Goal: Information Seeking & Learning: Learn about a topic

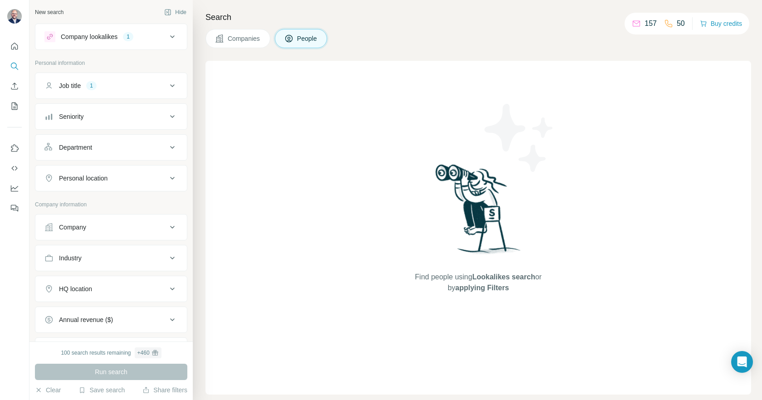
click at [178, 37] on button "Company lookalikes 1" at bounding box center [110, 37] width 151 height 22
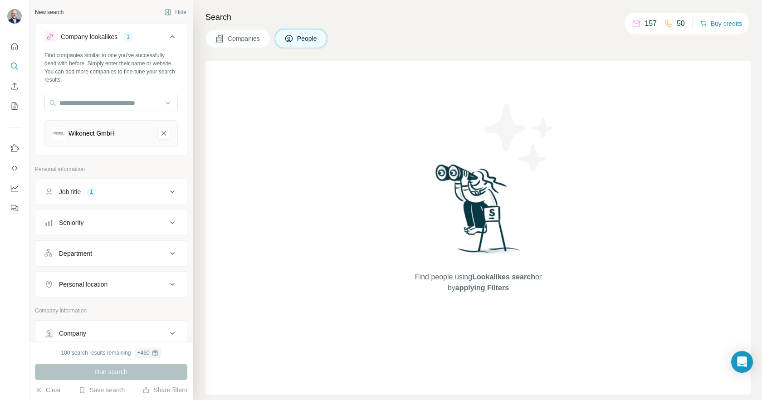
drag, startPoint x: 247, startPoint y: 39, endPoint x: 318, endPoint y: 87, distance: 86.2
click at [247, 39] on span "Companies" at bounding box center [244, 38] width 33 height 9
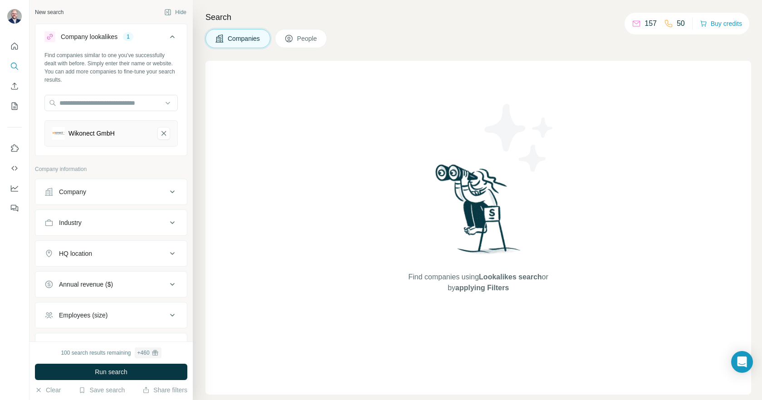
click at [304, 40] on span "People" at bounding box center [307, 38] width 21 height 9
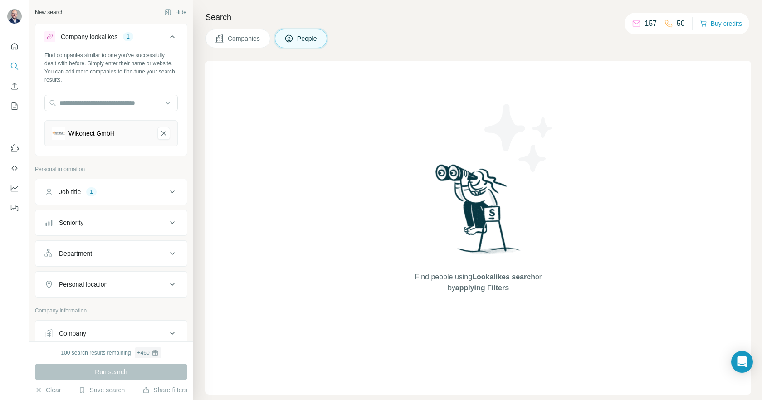
click at [133, 374] on div "Run search" at bounding box center [111, 372] width 152 height 16
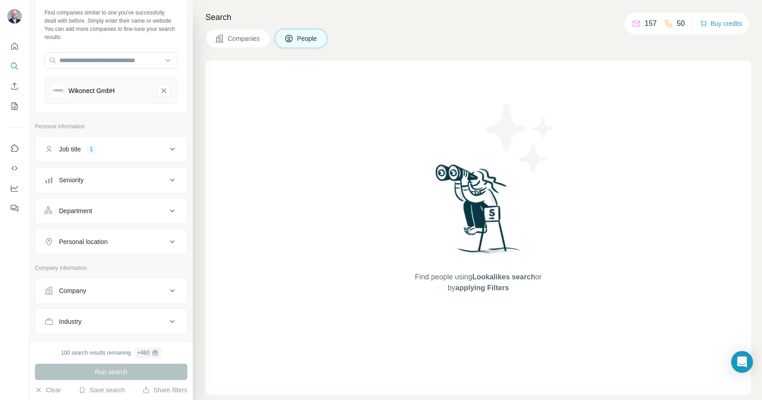
scroll to position [57, 0]
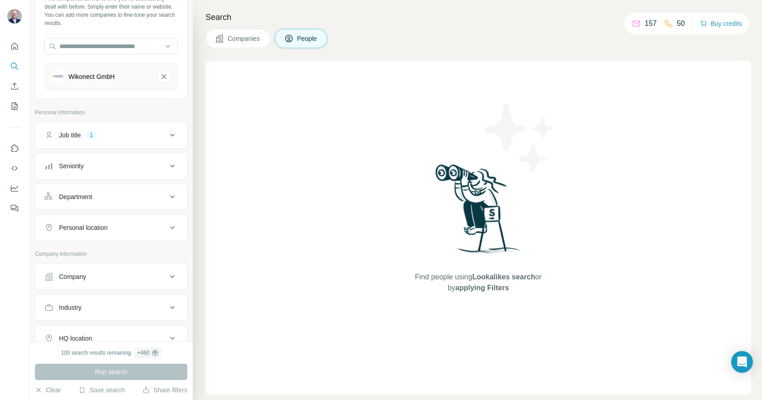
click at [146, 129] on button "Job title 1" at bounding box center [110, 135] width 151 height 22
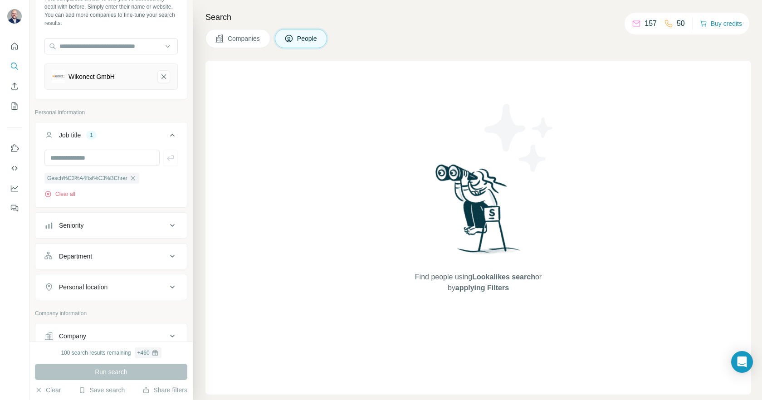
click at [236, 41] on span "Companies" at bounding box center [244, 38] width 33 height 9
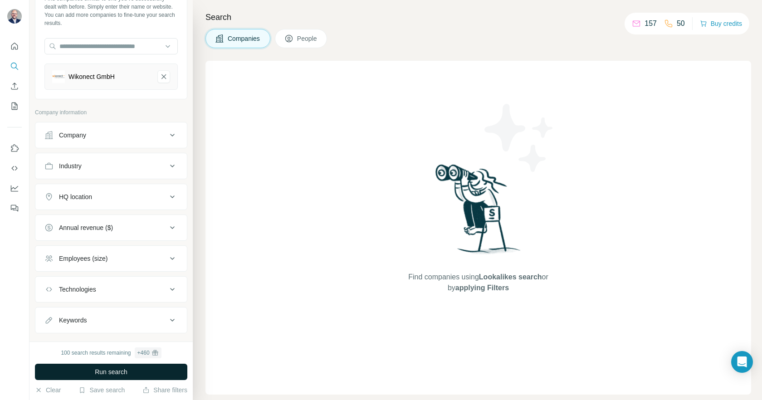
click at [131, 371] on button "Run search" at bounding box center [111, 372] width 152 height 16
